Goal: Navigation & Orientation: Find specific page/section

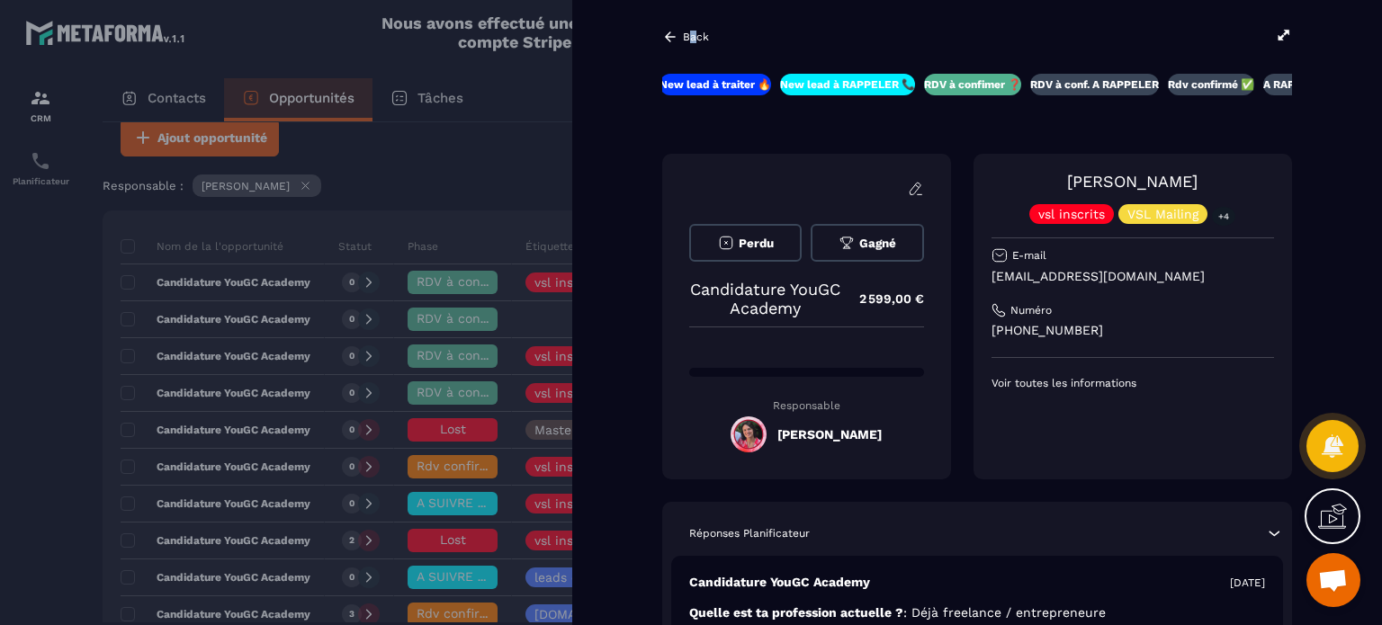
click at [697, 32] on p "Back" at bounding box center [696, 37] width 26 height 13
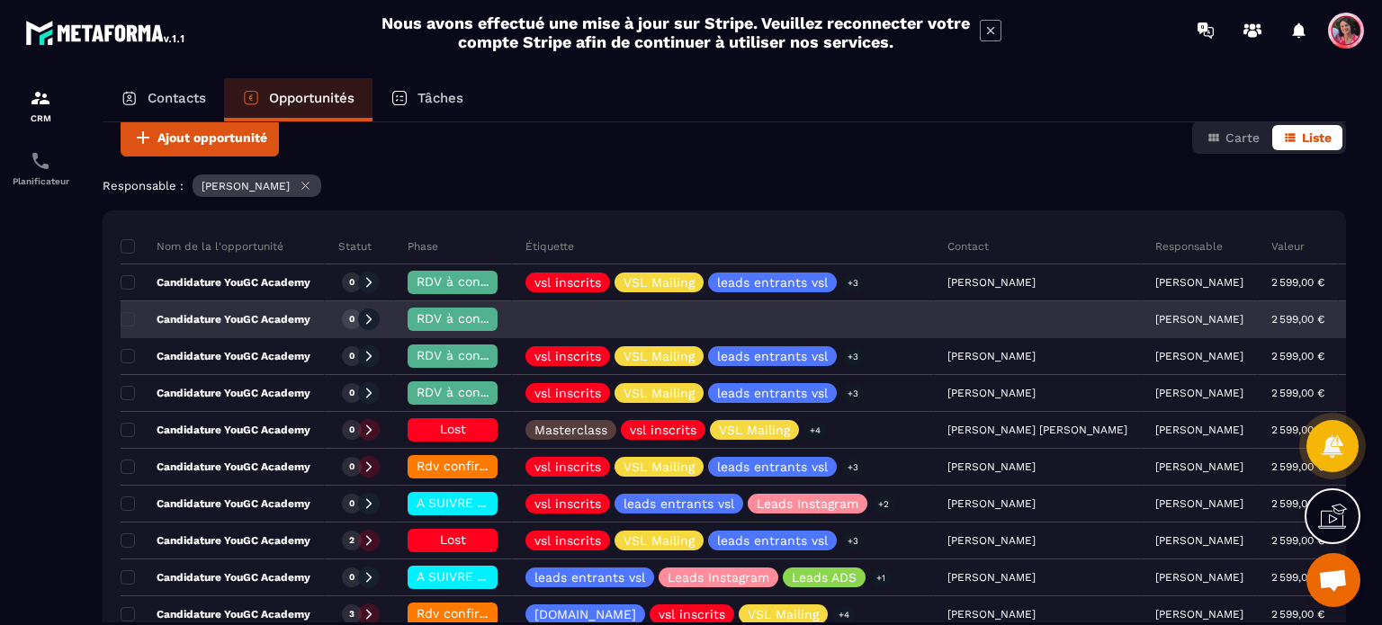
click at [465, 316] on span "RDV à confimer ❓" at bounding box center [474, 318] width 116 height 14
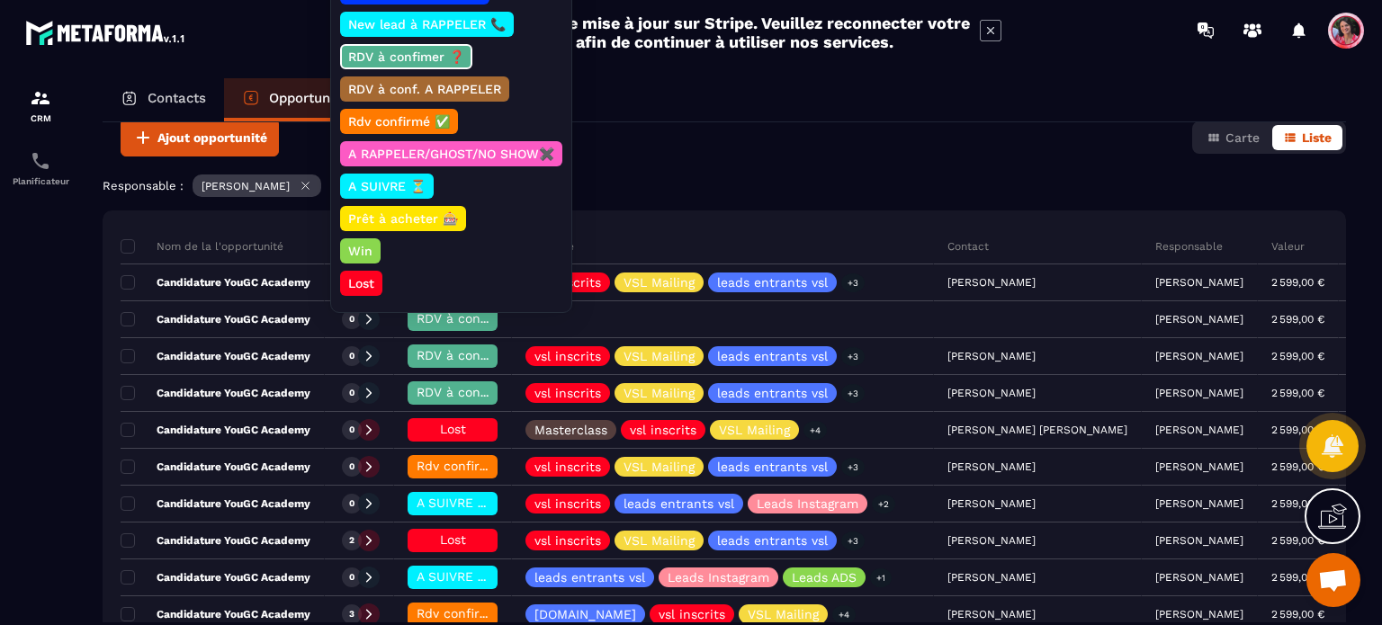
click at [632, 182] on div "Responsable : [PERSON_NAME]" at bounding box center [724, 188] width 1243 height 27
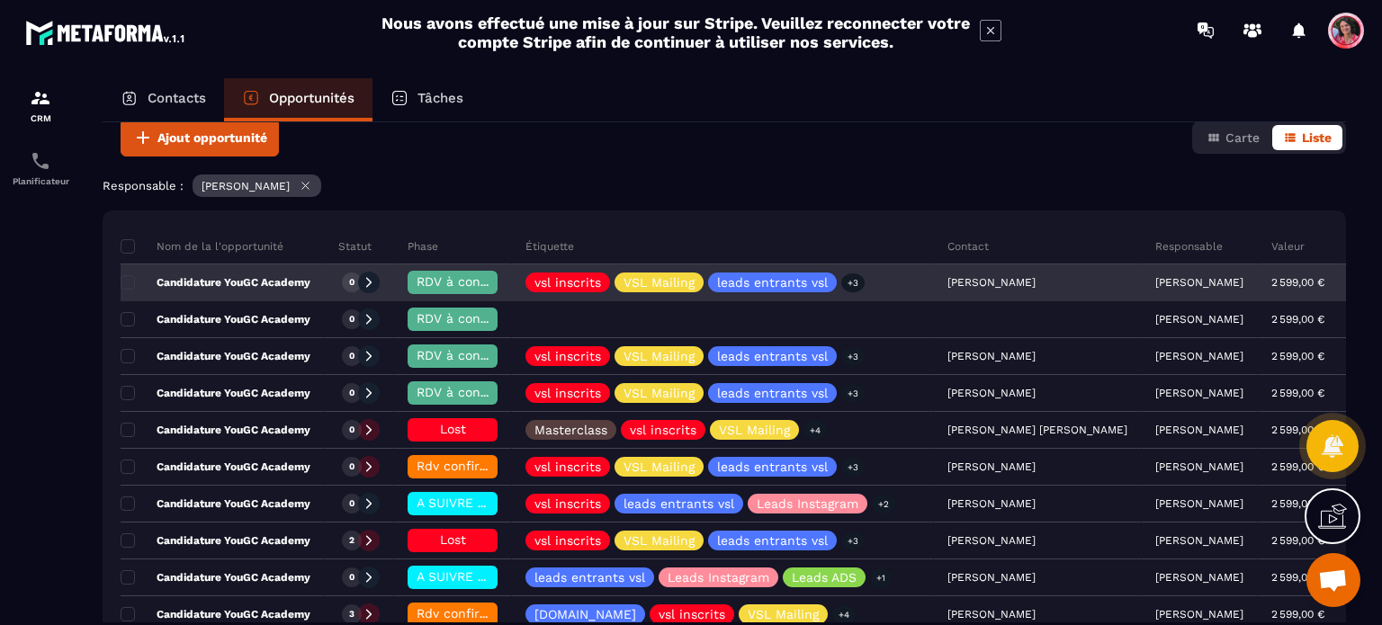
click at [449, 280] on span "RDV à confimer ❓" at bounding box center [474, 281] width 116 height 14
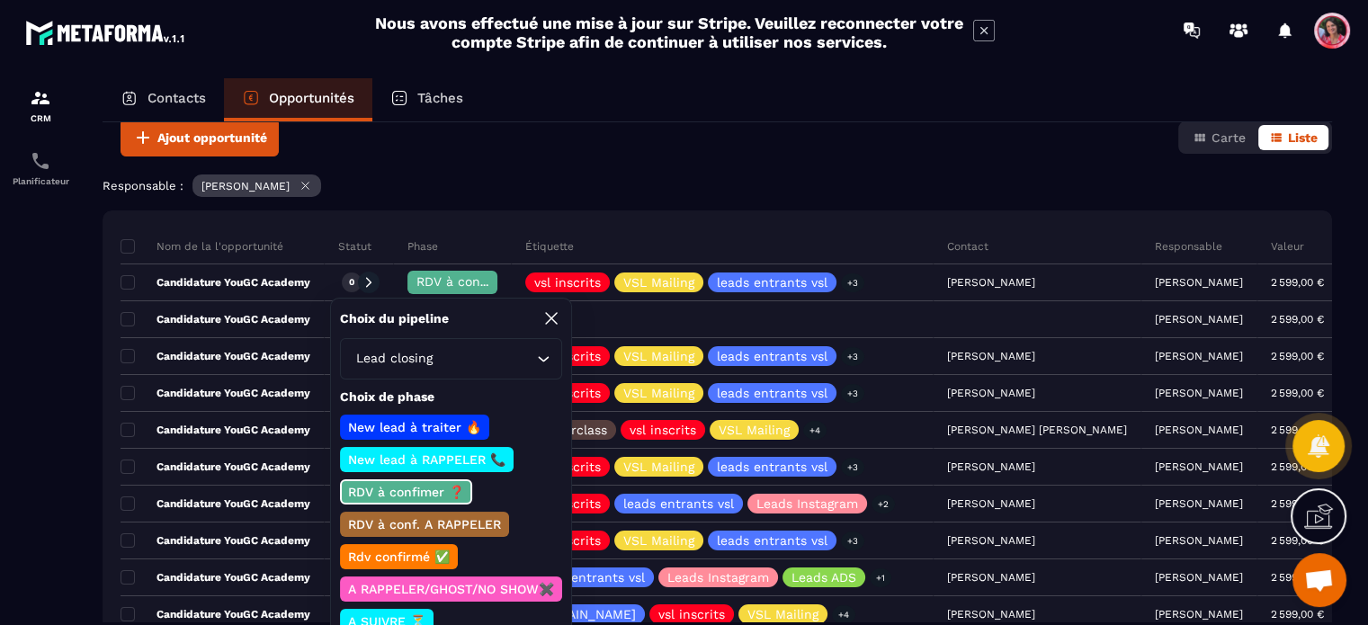
click at [404, 519] on p "RDV à conf. A RAPPELER" at bounding box center [424, 524] width 158 height 18
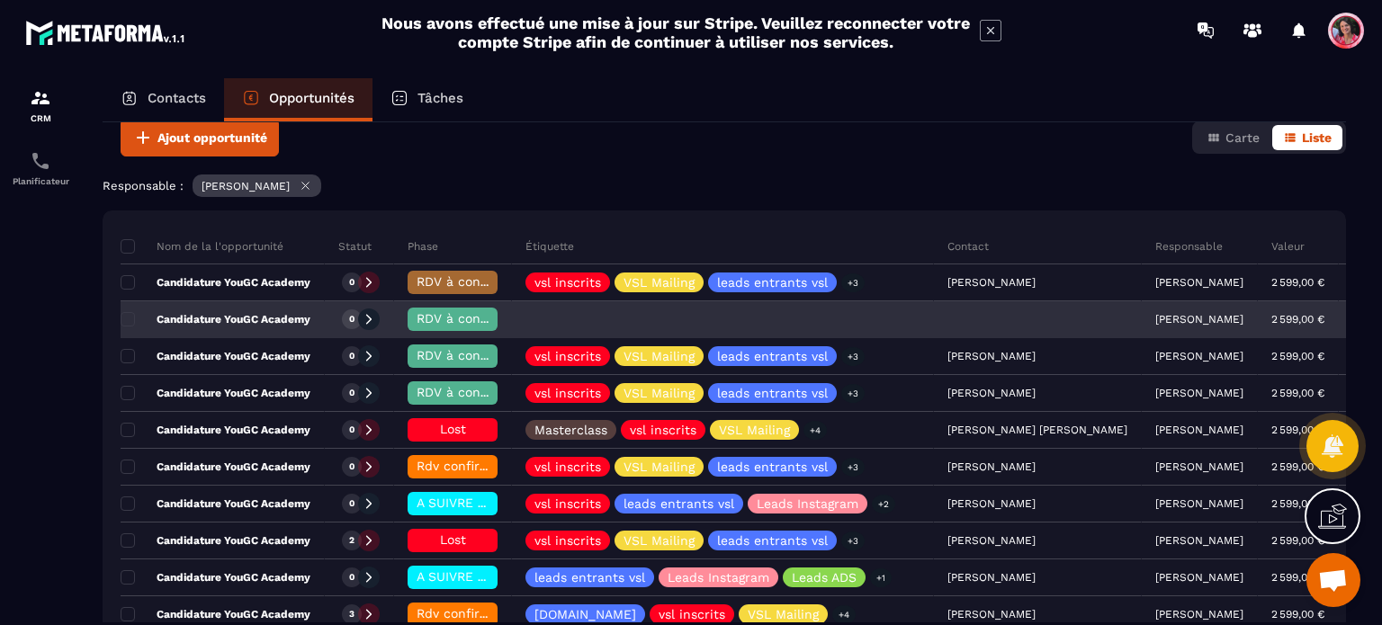
click at [459, 319] on span "RDV à confimer ❓" at bounding box center [474, 318] width 116 height 14
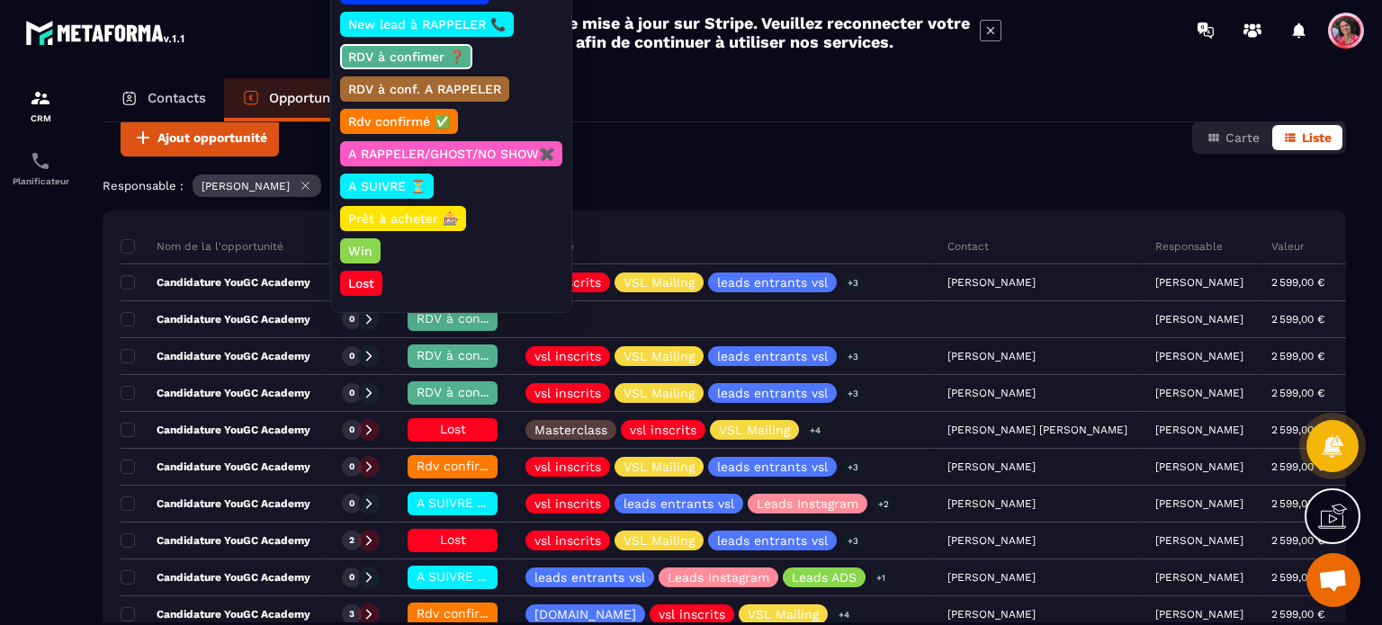
click at [431, 91] on p "RDV à conf. A RAPPELER" at bounding box center [424, 89] width 158 height 18
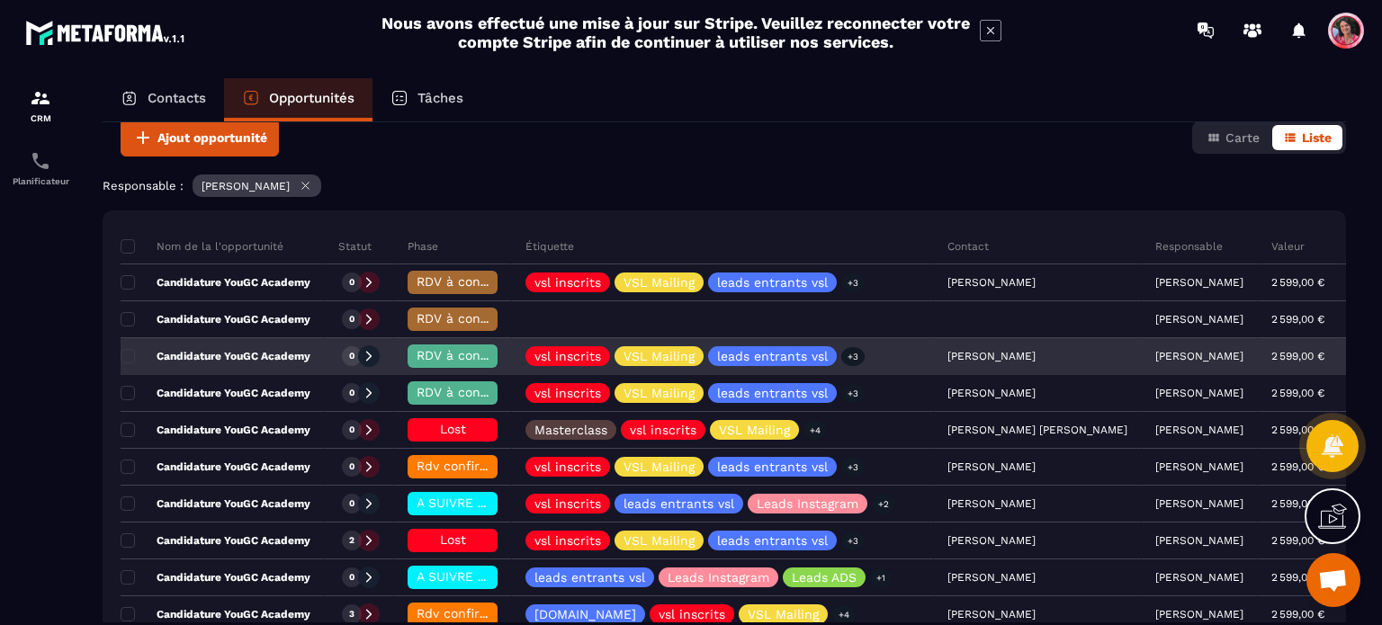
click at [476, 352] on span "RDV à confimer ❓" at bounding box center [474, 355] width 116 height 14
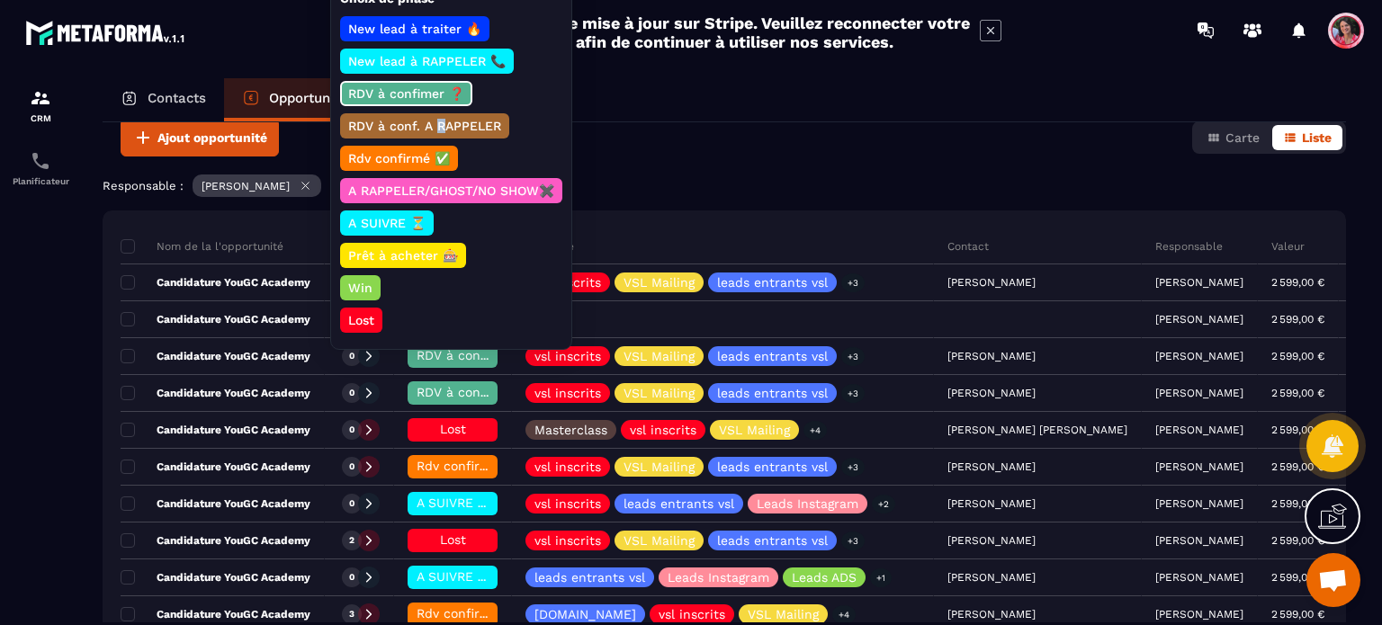
click at [439, 121] on p "RDV à conf. A RAPPELER" at bounding box center [424, 126] width 158 height 18
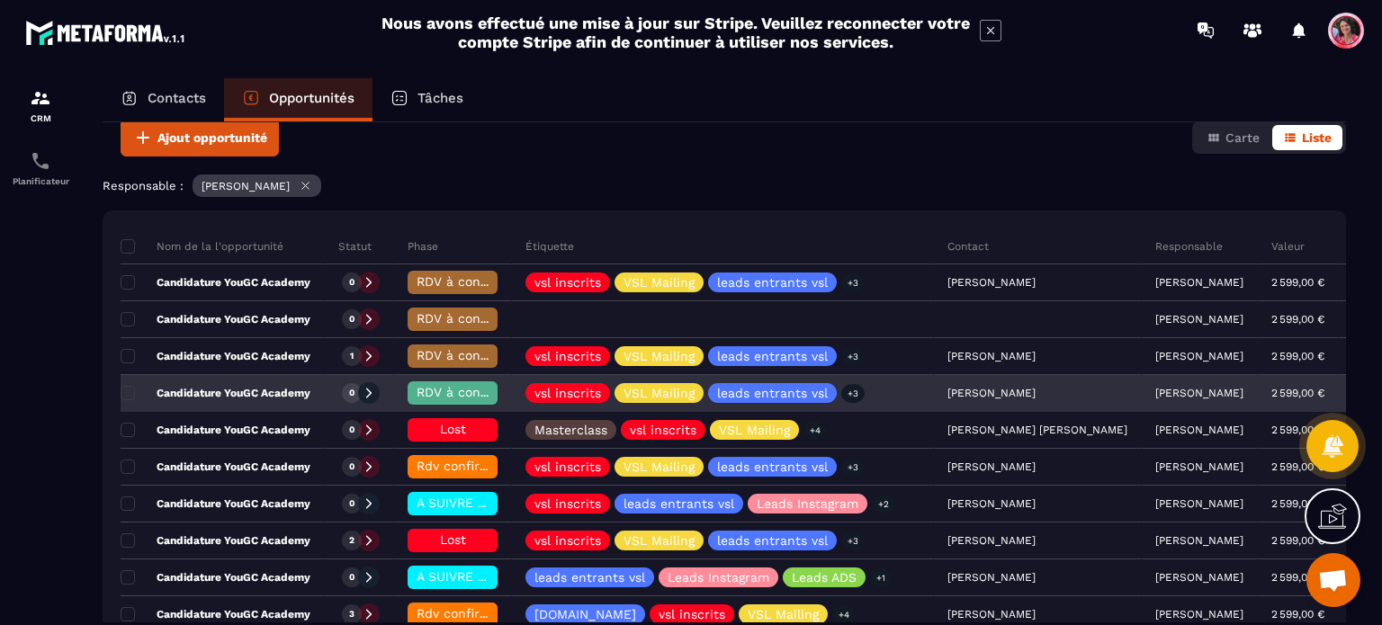
click at [468, 391] on span "RDV à confimer ❓" at bounding box center [474, 392] width 116 height 14
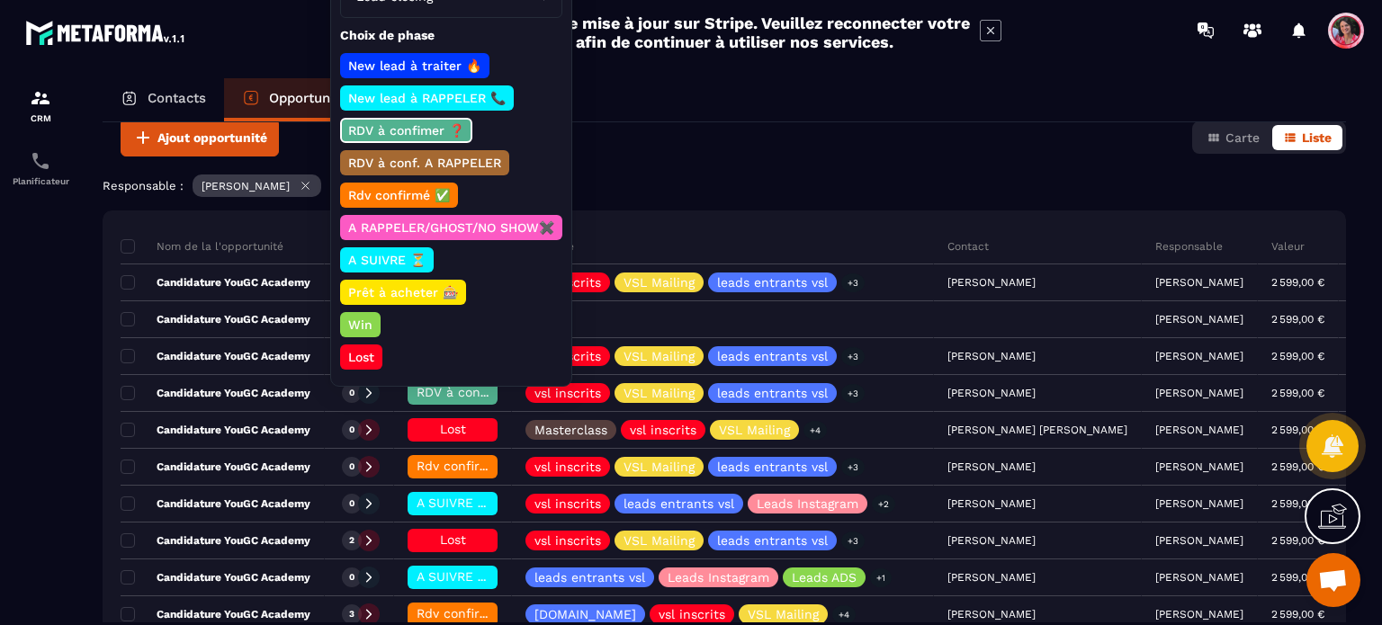
click at [452, 160] on p "RDV à conf. A RAPPELER" at bounding box center [424, 163] width 158 height 18
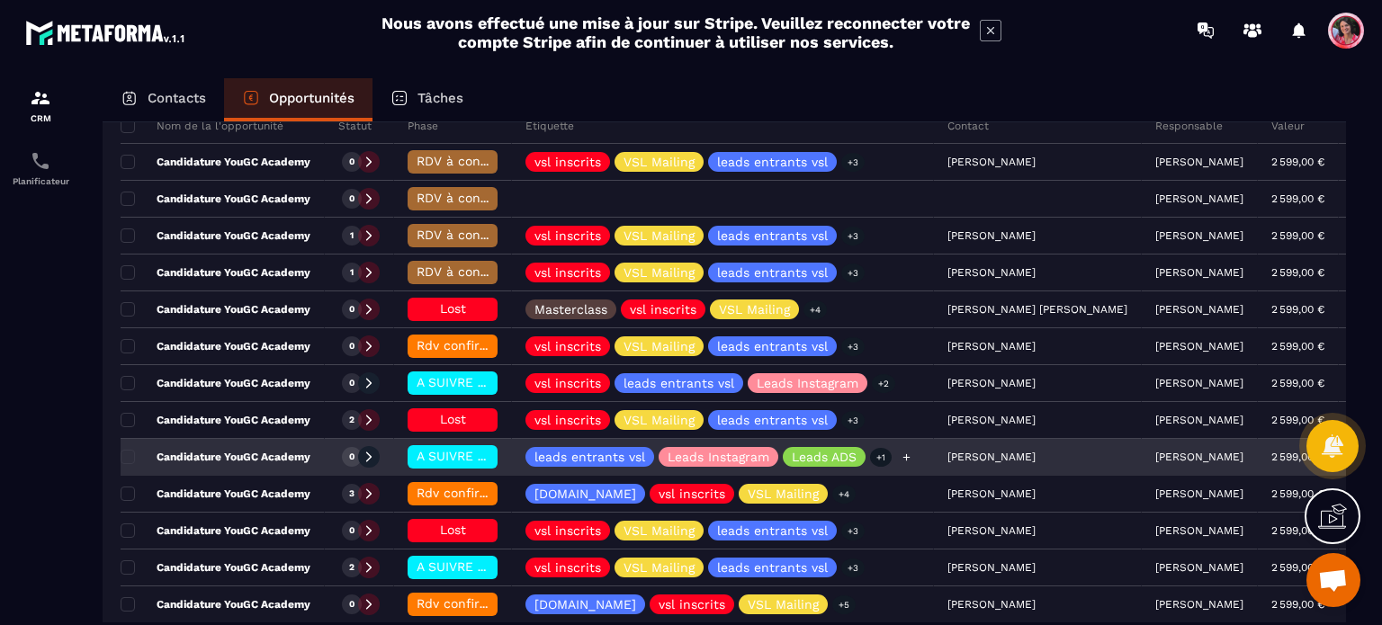
scroll to position [180, 0]
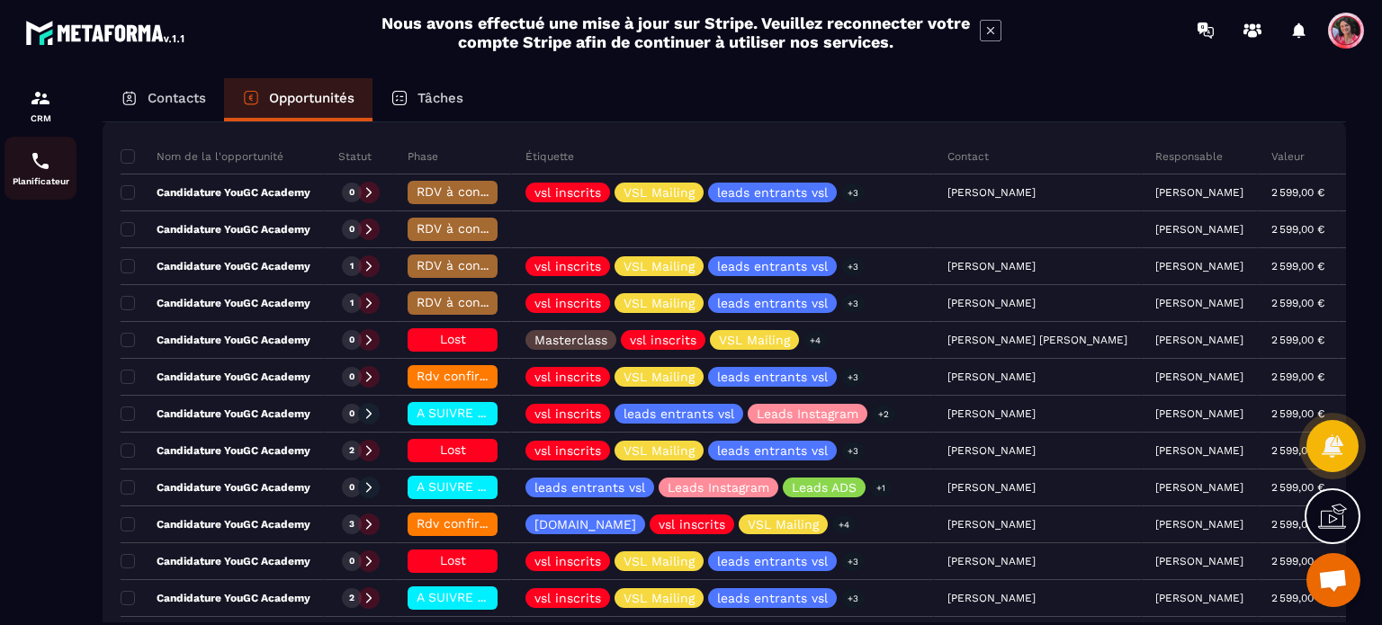
click at [49, 164] on img at bounding box center [41, 161] width 22 height 22
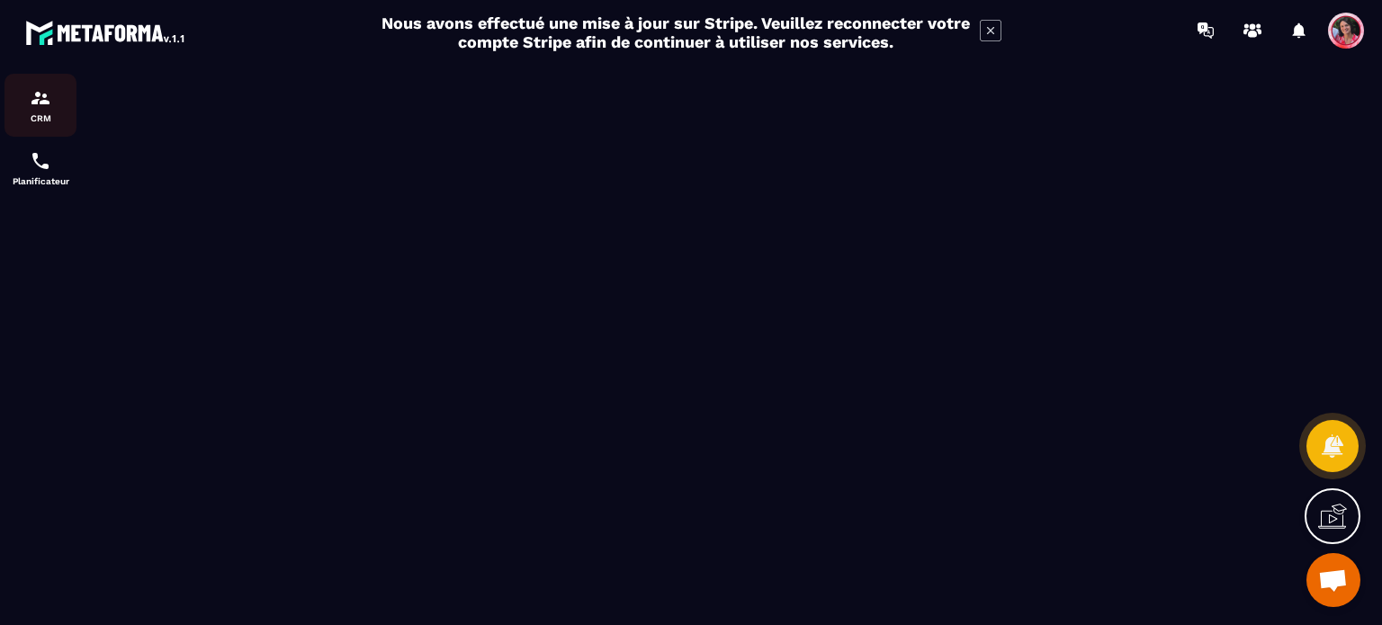
click at [39, 90] on img at bounding box center [41, 98] width 22 height 22
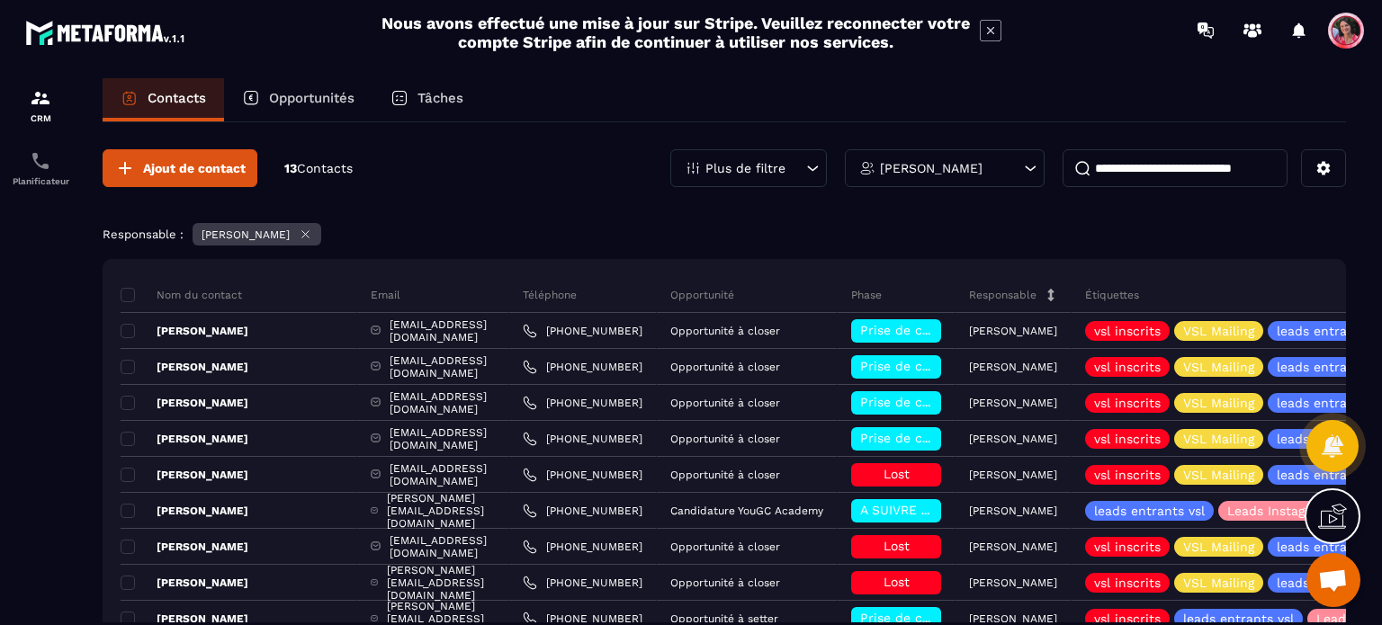
click at [335, 96] on p "Opportunités" at bounding box center [311, 98] width 85 height 16
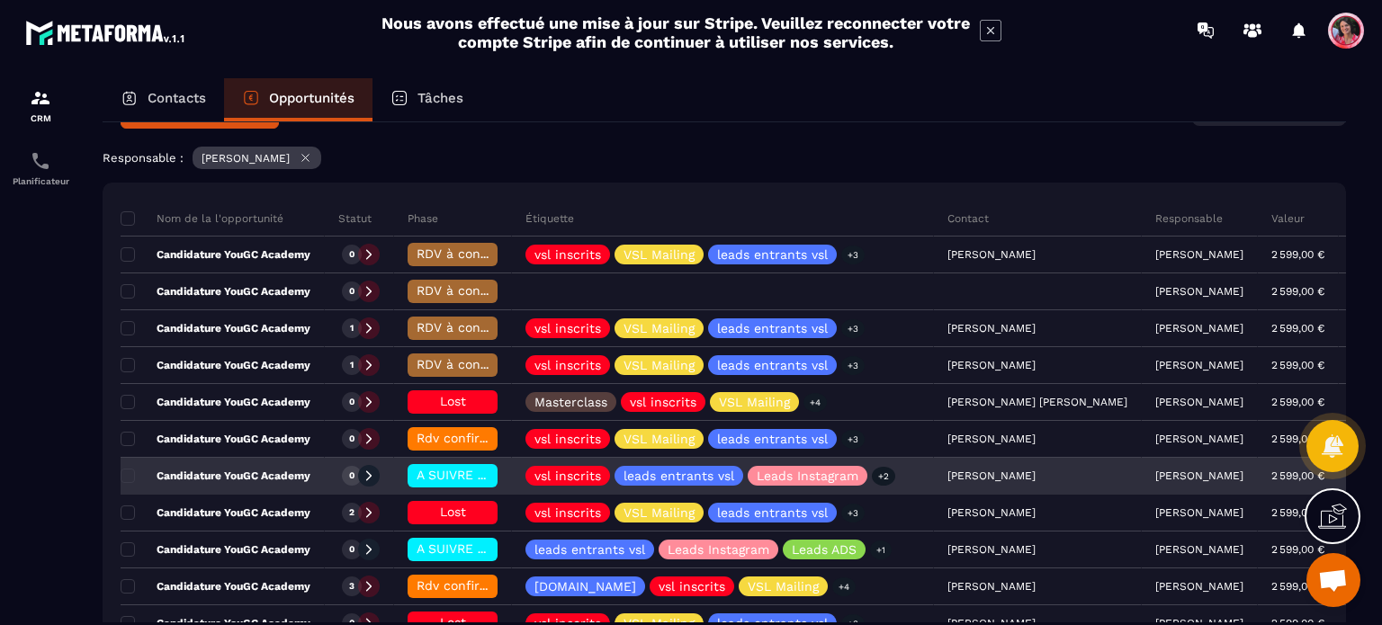
scroll to position [270, 0]
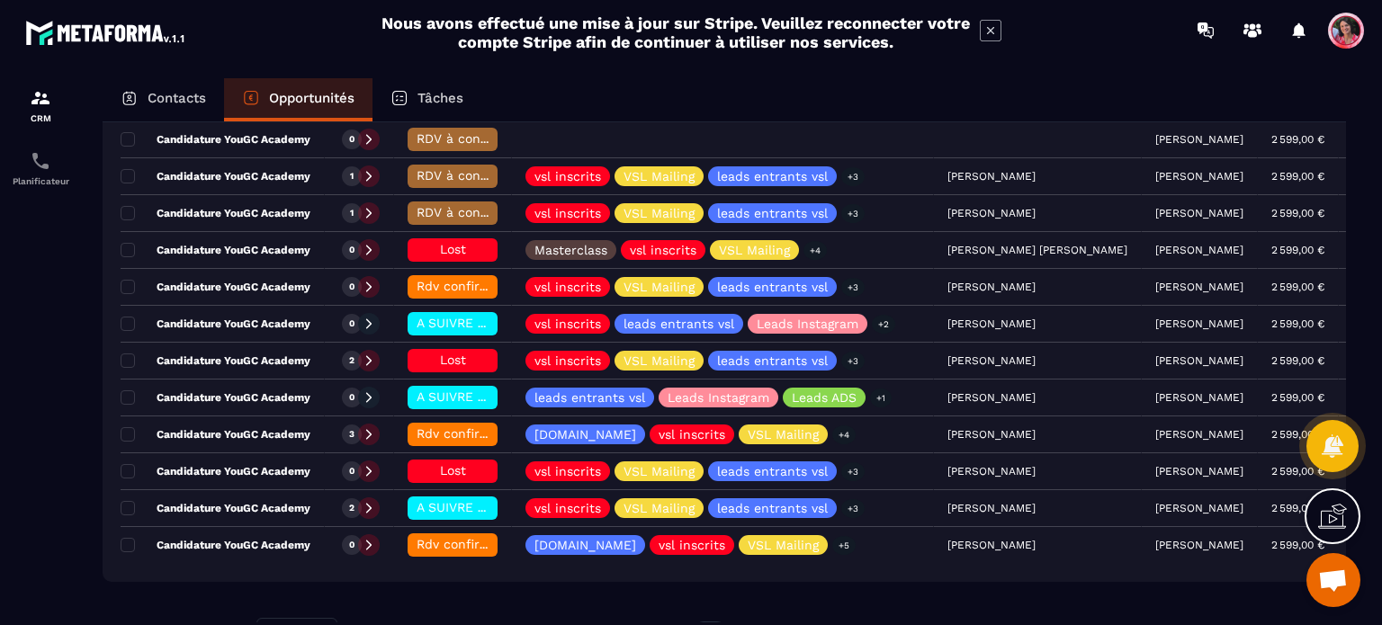
click at [445, 103] on p "Tâches" at bounding box center [440, 98] width 46 height 16
